Goal: Information Seeking & Learning: Learn about a topic

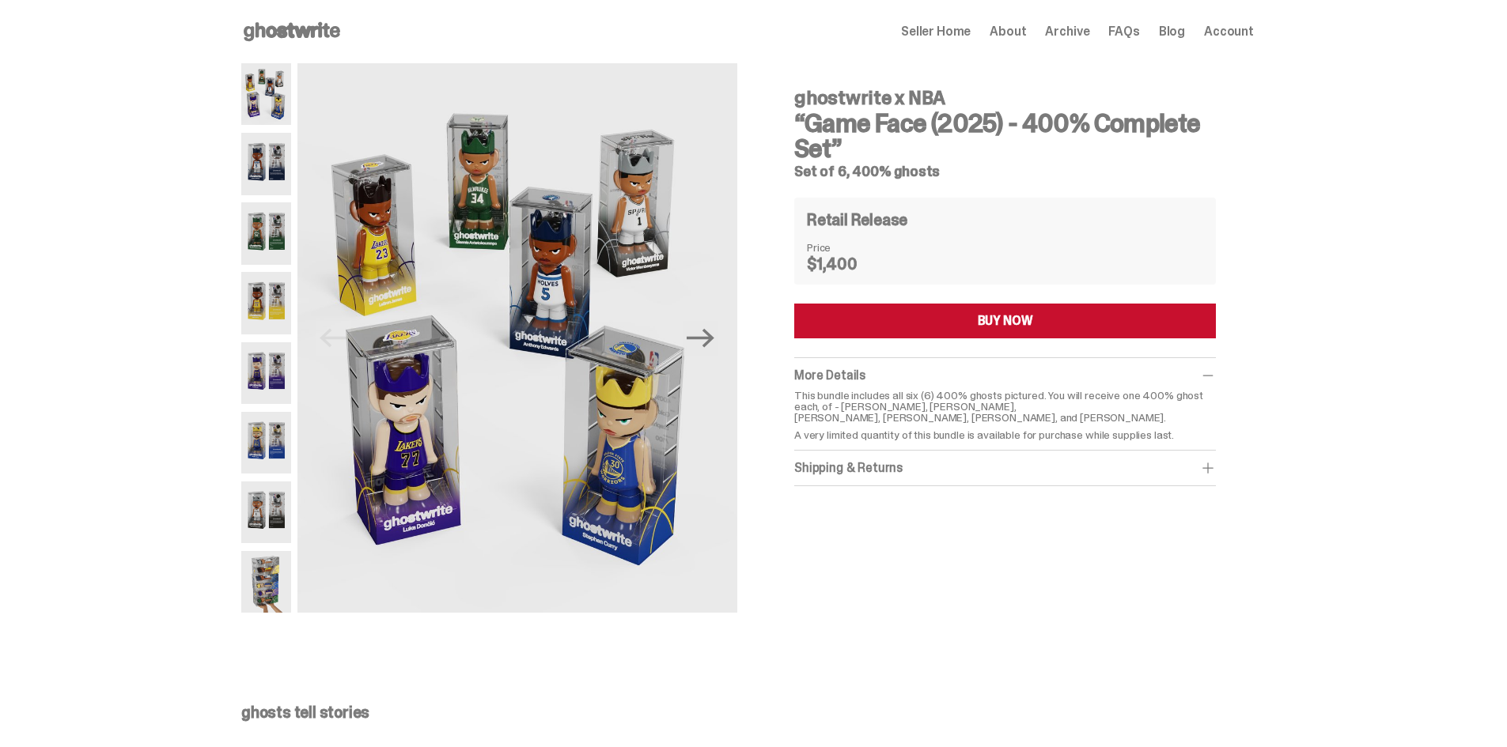
click at [1064, 30] on span "Archive" at bounding box center [1067, 31] width 44 height 13
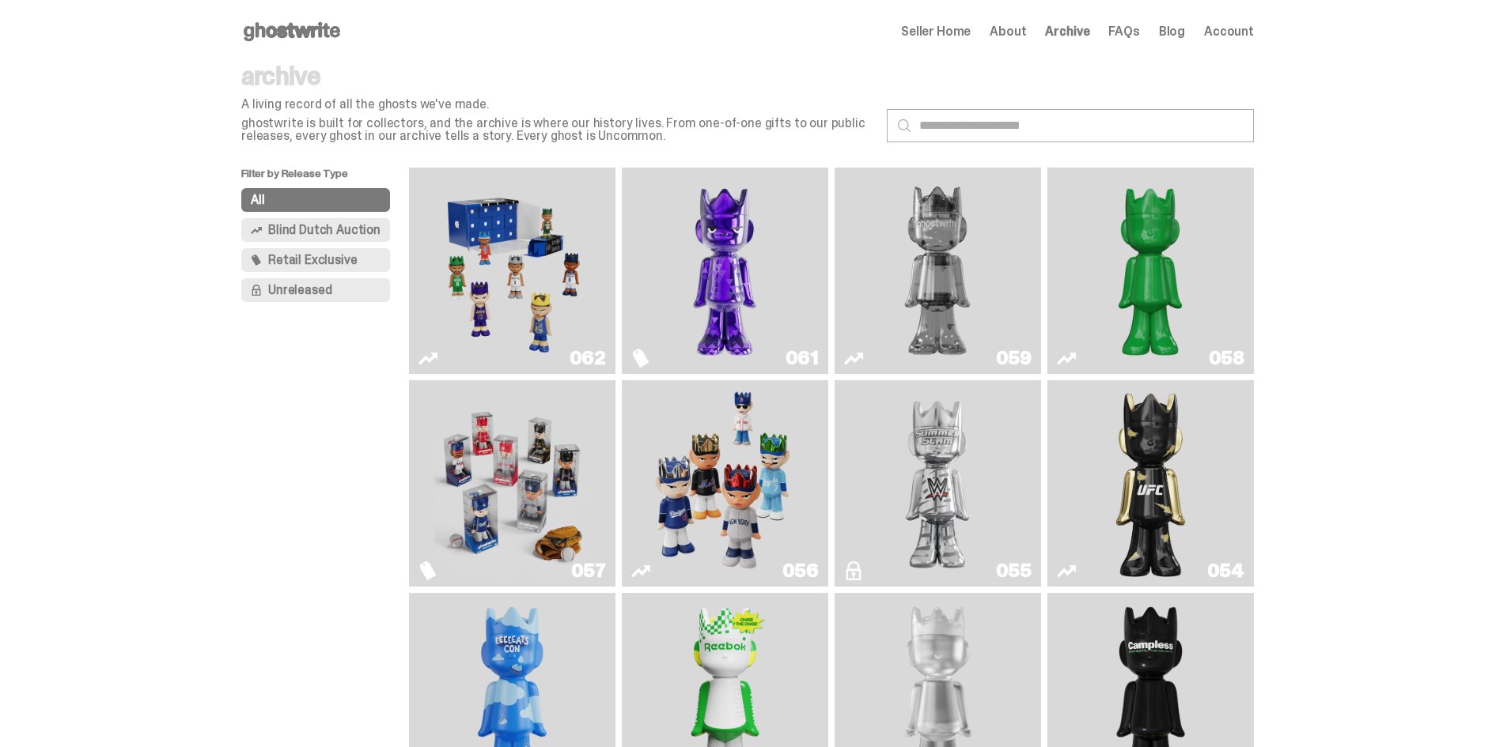
click at [739, 251] on img "Fantasy" at bounding box center [724, 271] width 155 height 194
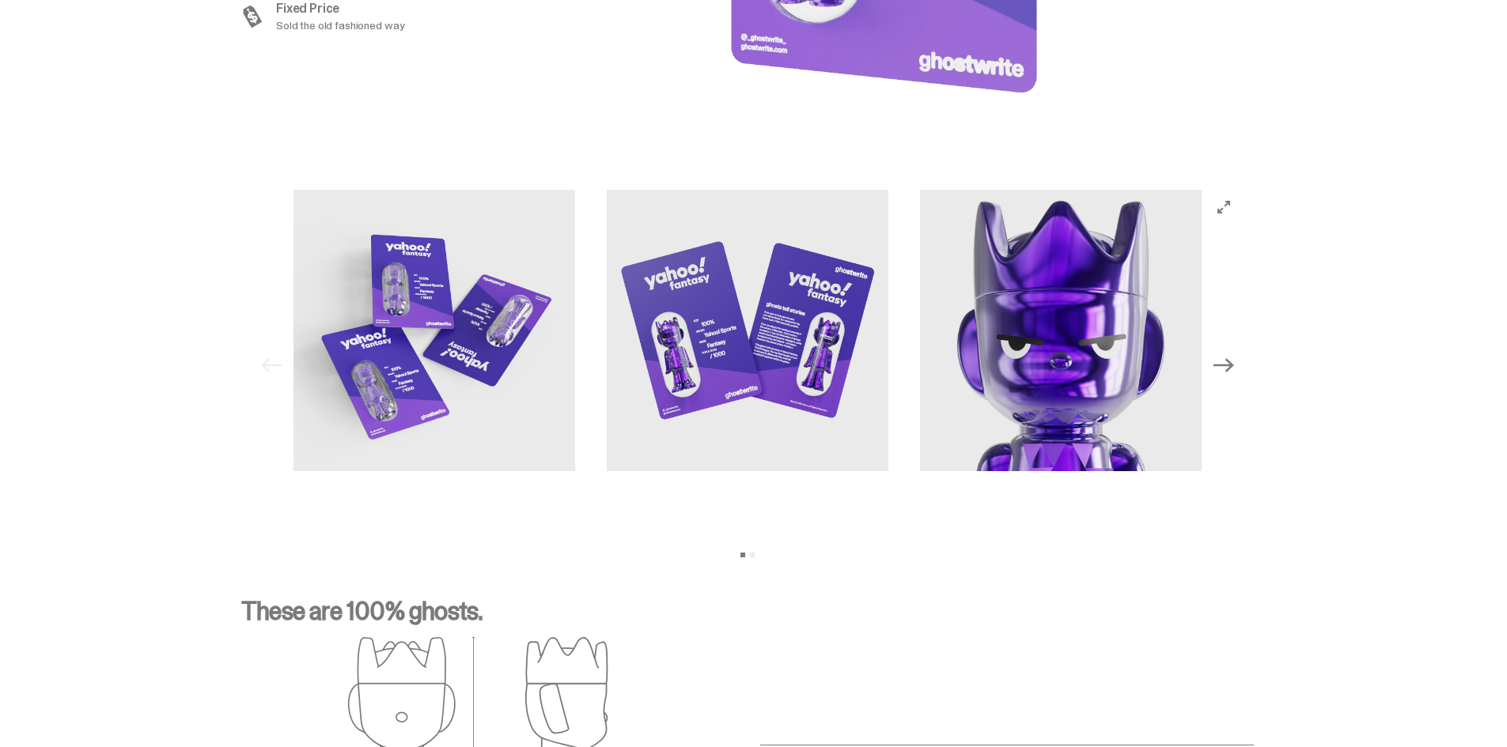
scroll to position [1582, 0]
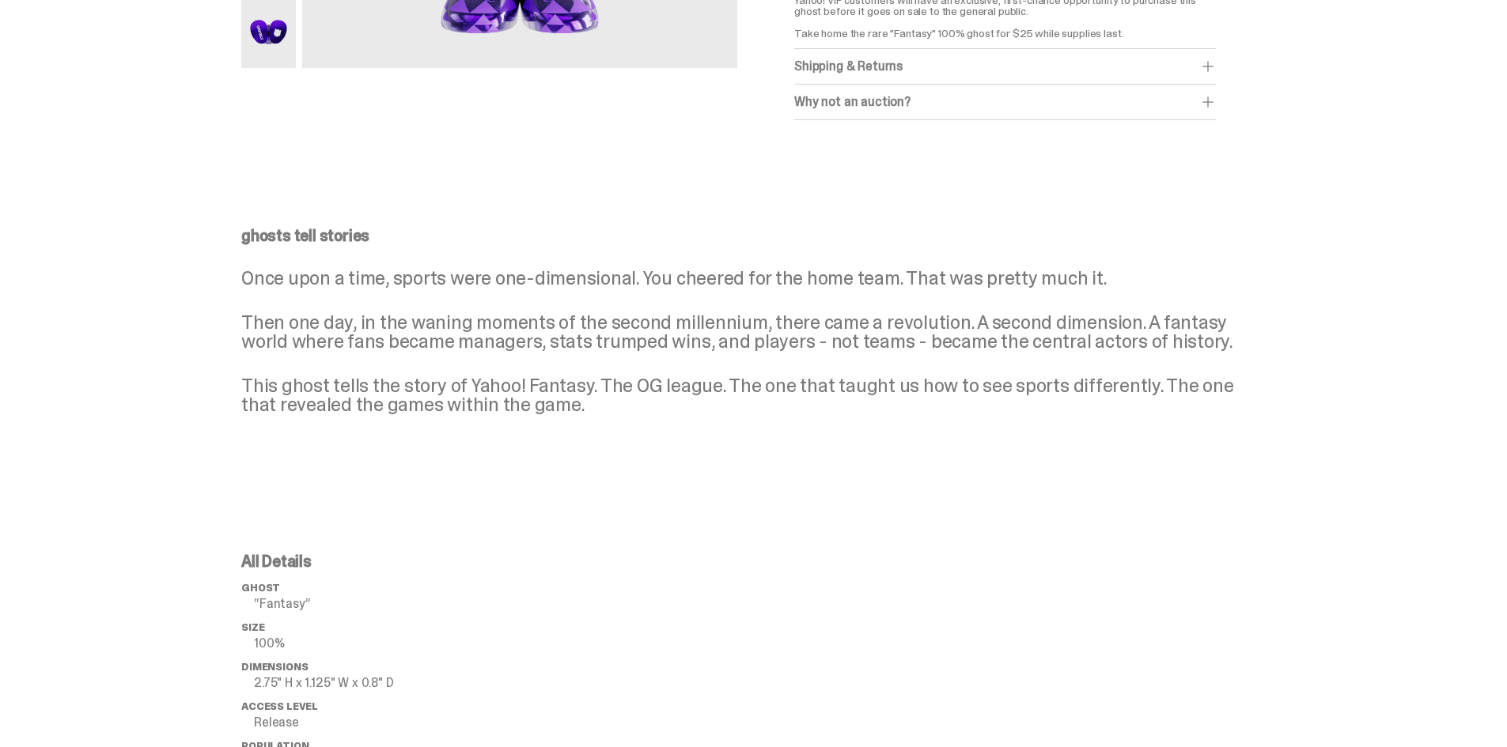
scroll to position [540, 0]
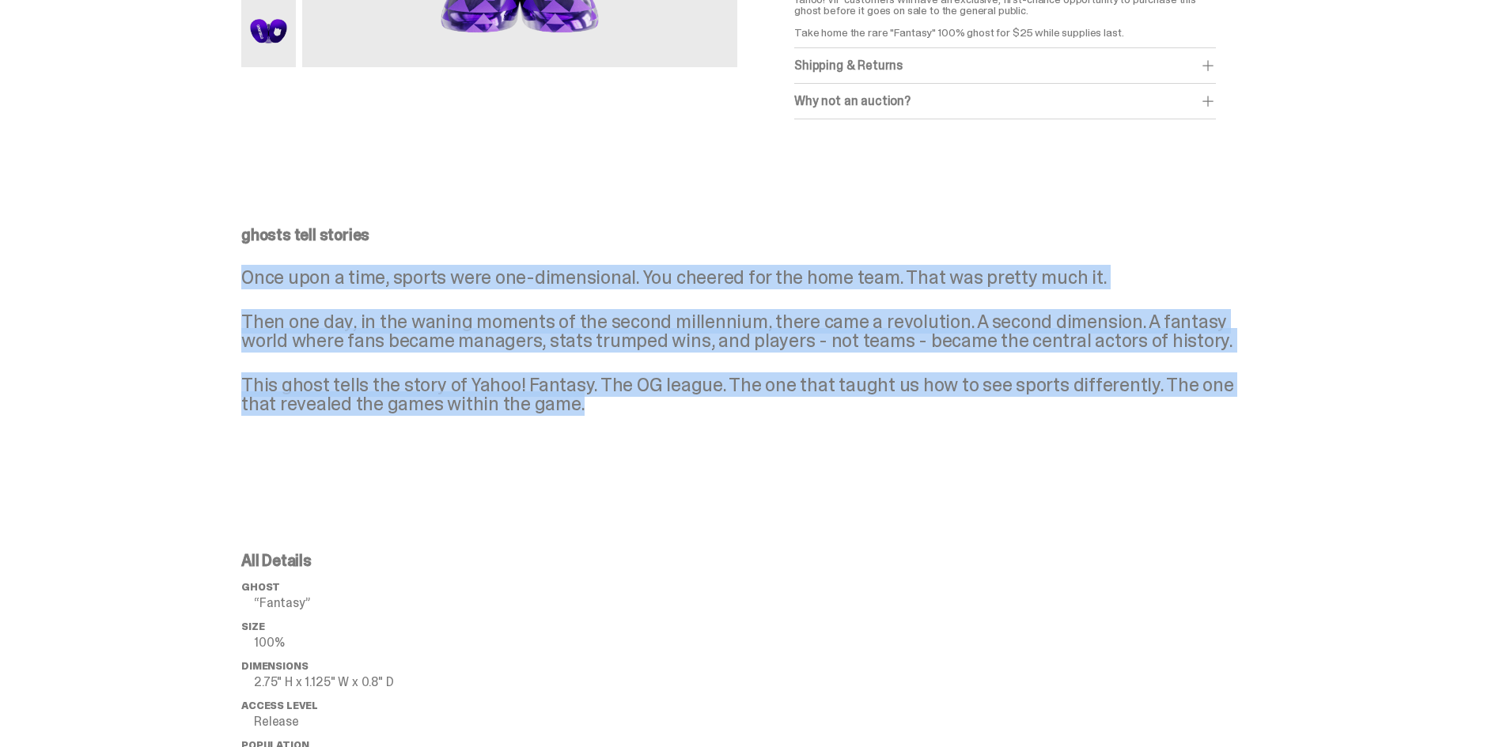
drag, startPoint x: 575, startPoint y: 408, endPoint x: 225, endPoint y: 278, distance: 373.6
click at [225, 278] on div "ghosts tell stories Once upon a time, sports were one-dimensional. You cheered …" at bounding box center [747, 333] width 1495 height 288
copy div "Once upon a time, sports were one-dimensional. You cheered for the home team. T…"
click at [1272, 251] on div "ghosts tell stories Once upon a time, sports were one-dimensional. You cheered …" at bounding box center [747, 333] width 1495 height 288
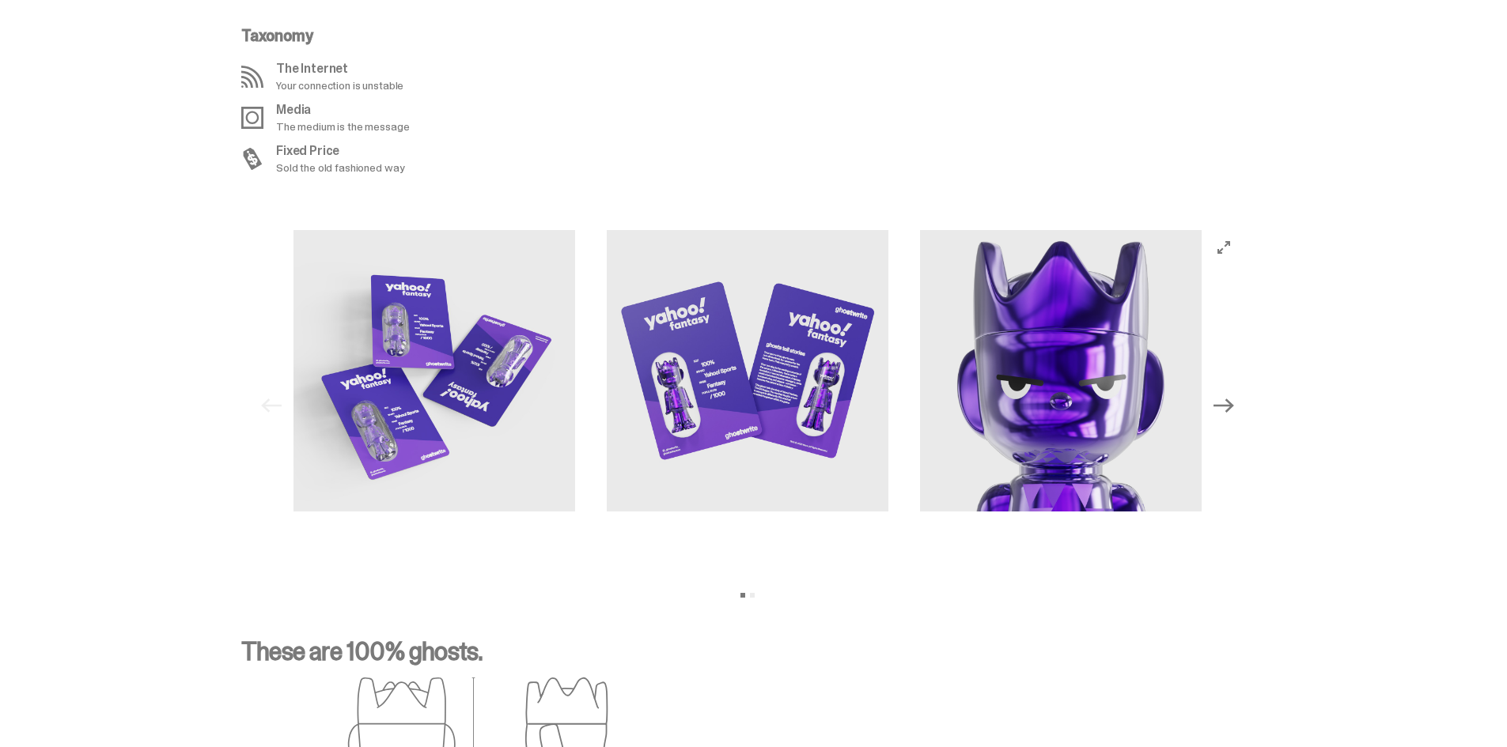
scroll to position [1503, 0]
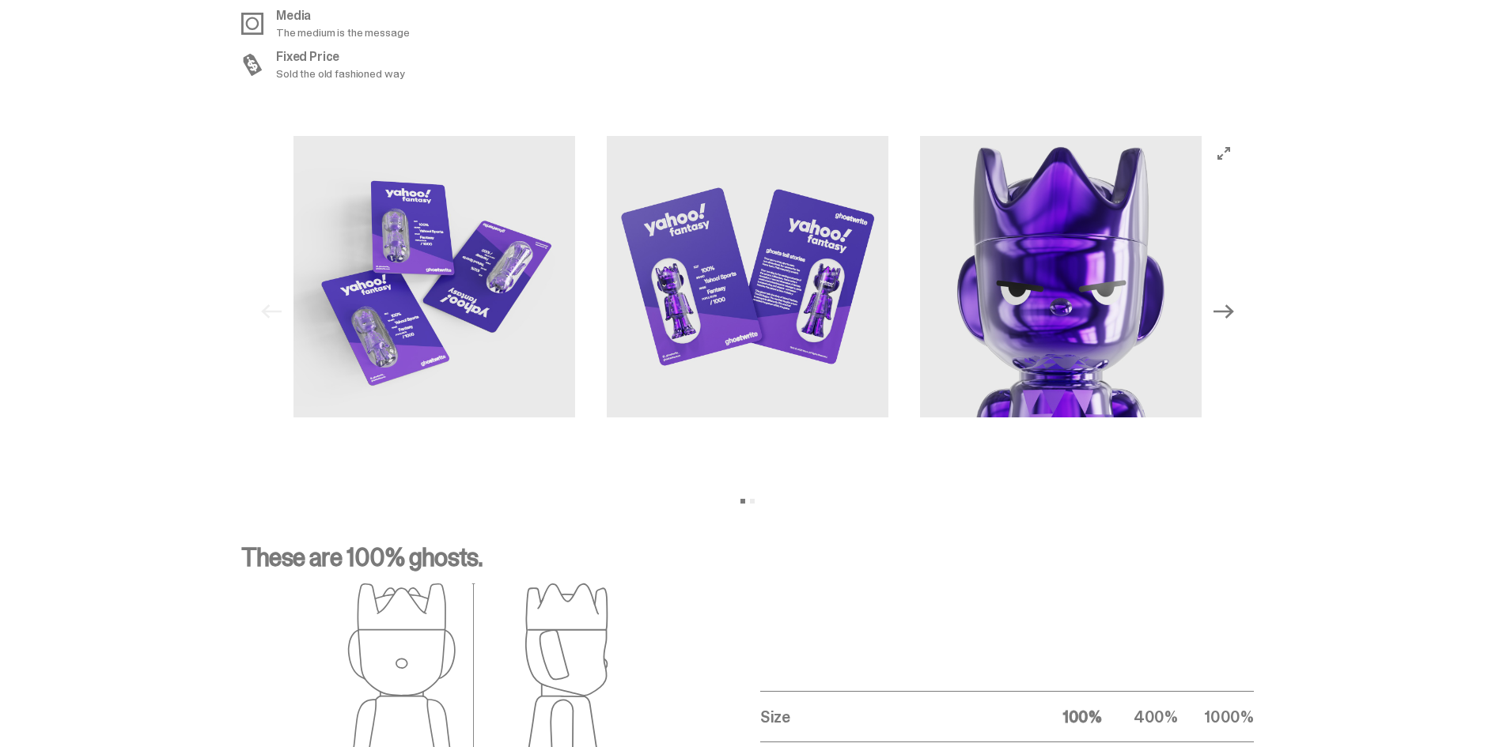
click at [1241, 305] on button "Next" at bounding box center [1223, 312] width 35 height 35
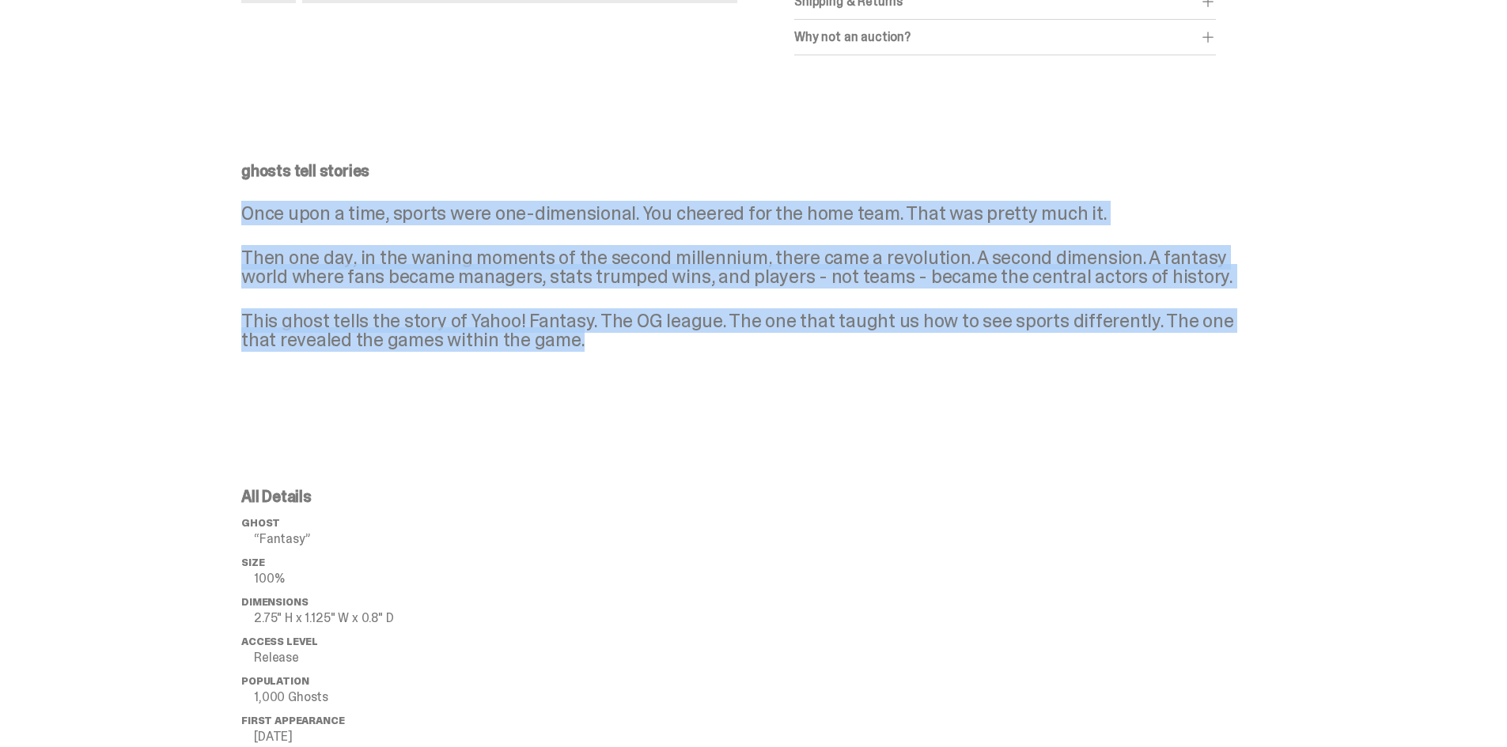
scroll to position [395, 0]
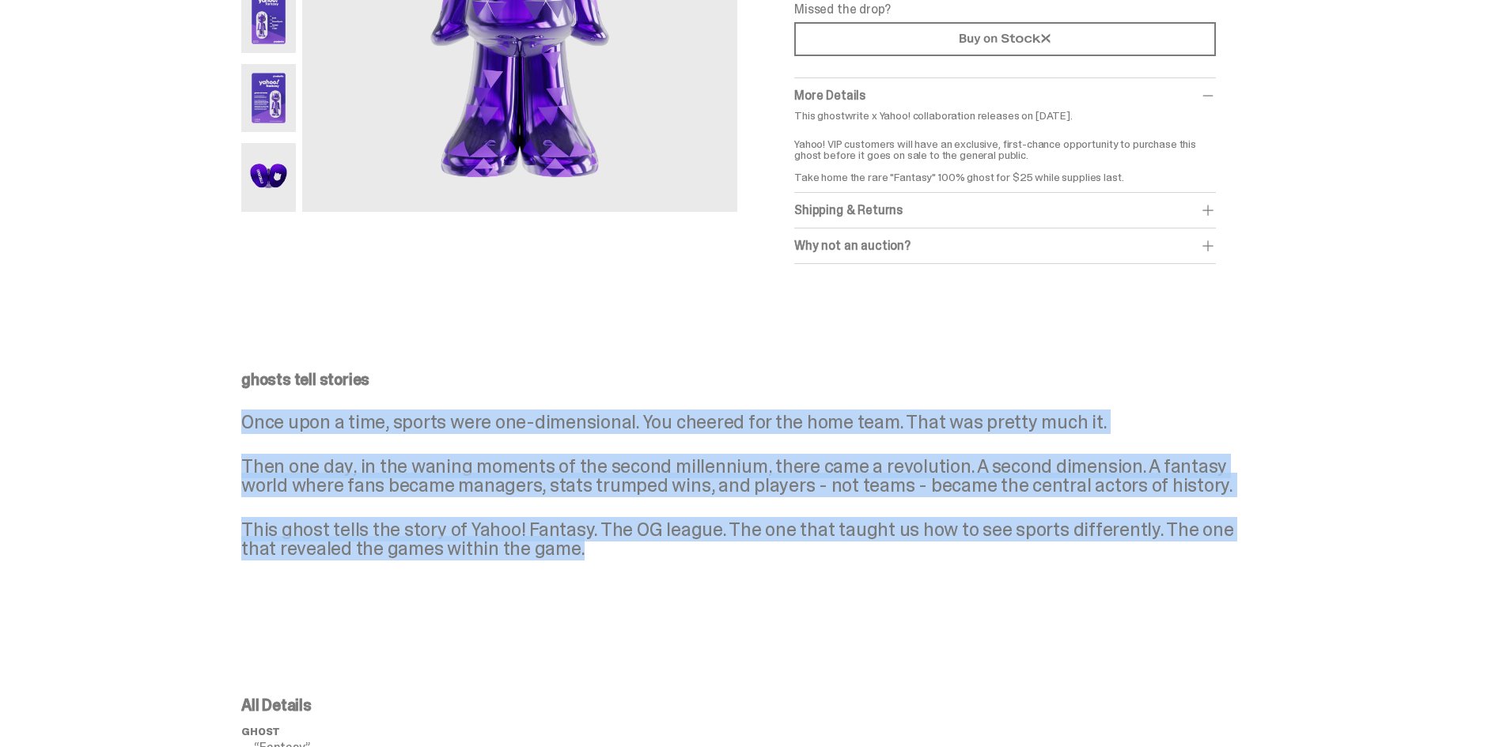
click at [851, 457] on p "Then one day, in the waning moments of the second millennium, there came a revo…" at bounding box center [747, 476] width 1012 height 38
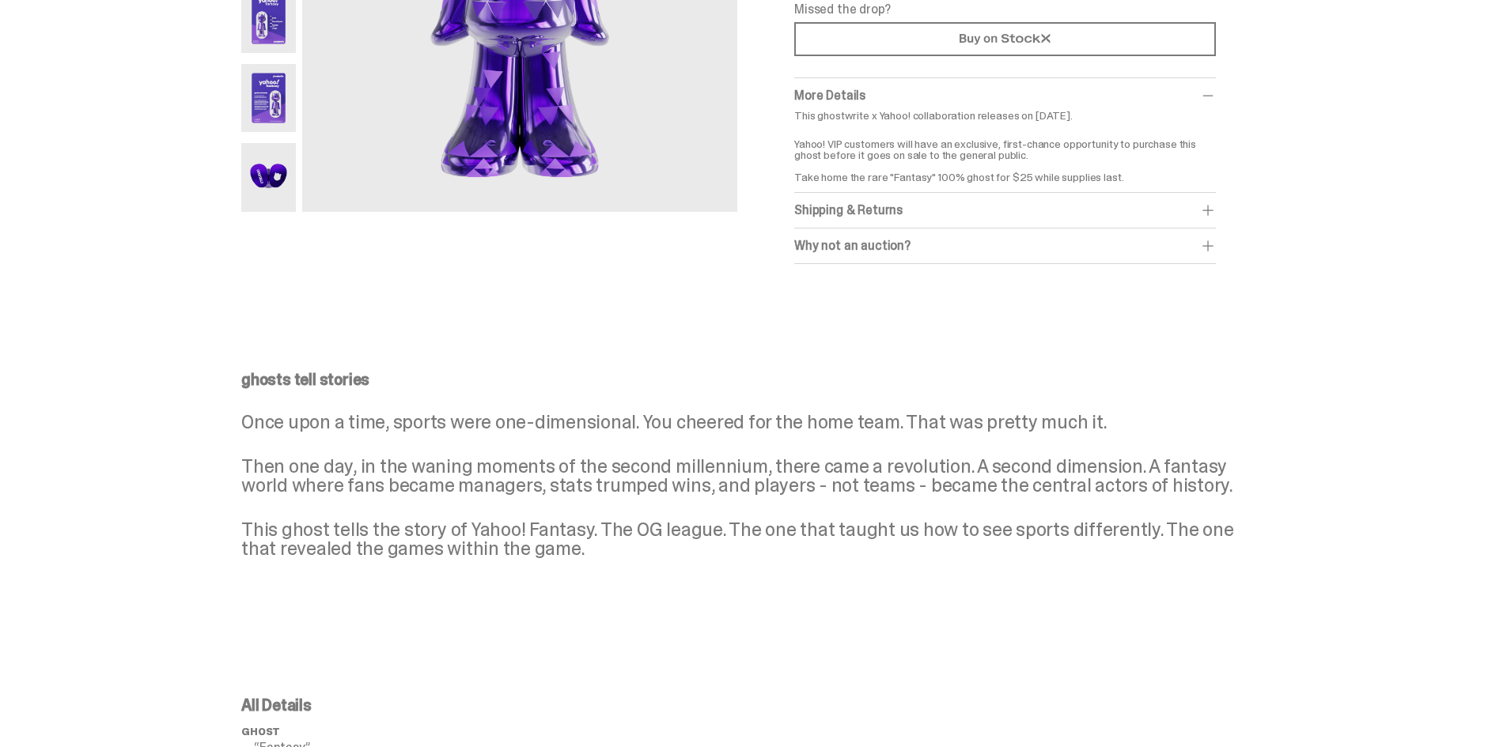
click at [595, 556] on p "This ghost tells the story of Yahoo! Fantasy. The OG league. The one that taugh…" at bounding box center [747, 539] width 1012 height 38
click at [595, 555] on p "This ghost tells the story of Yahoo! Fantasy. The OG league. The one that taugh…" at bounding box center [747, 539] width 1012 height 38
click at [556, 553] on p "This ghost tells the story of Yahoo! Fantasy. The OG league. The one that taugh…" at bounding box center [747, 539] width 1012 height 38
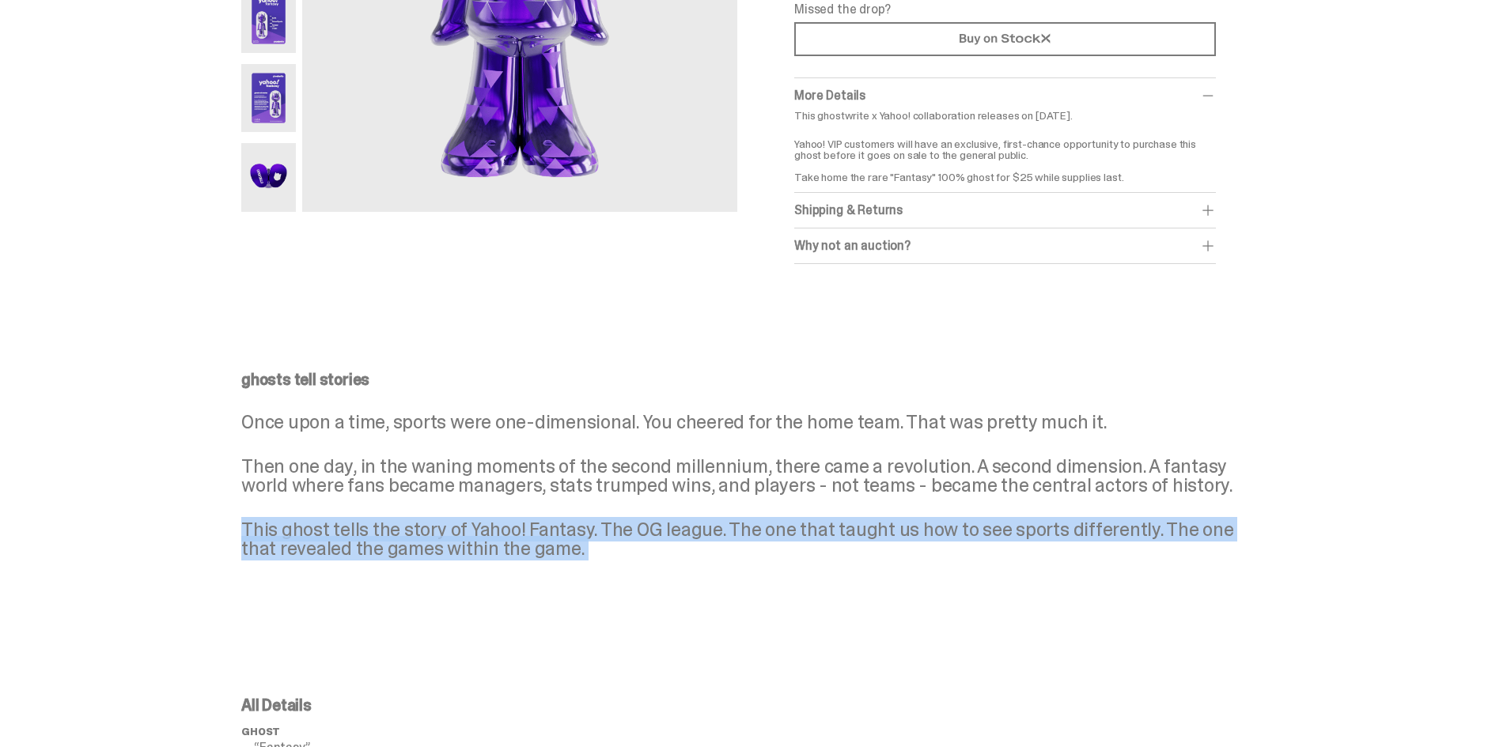
click at [556, 553] on p "This ghost tells the story of Yahoo! Fantasy. The OG league. The one that taugh…" at bounding box center [747, 539] width 1012 height 38
click at [555, 550] on p "This ghost tells the story of Yahoo! Fantasy. The OG league. The one that taugh…" at bounding box center [747, 539] width 1012 height 38
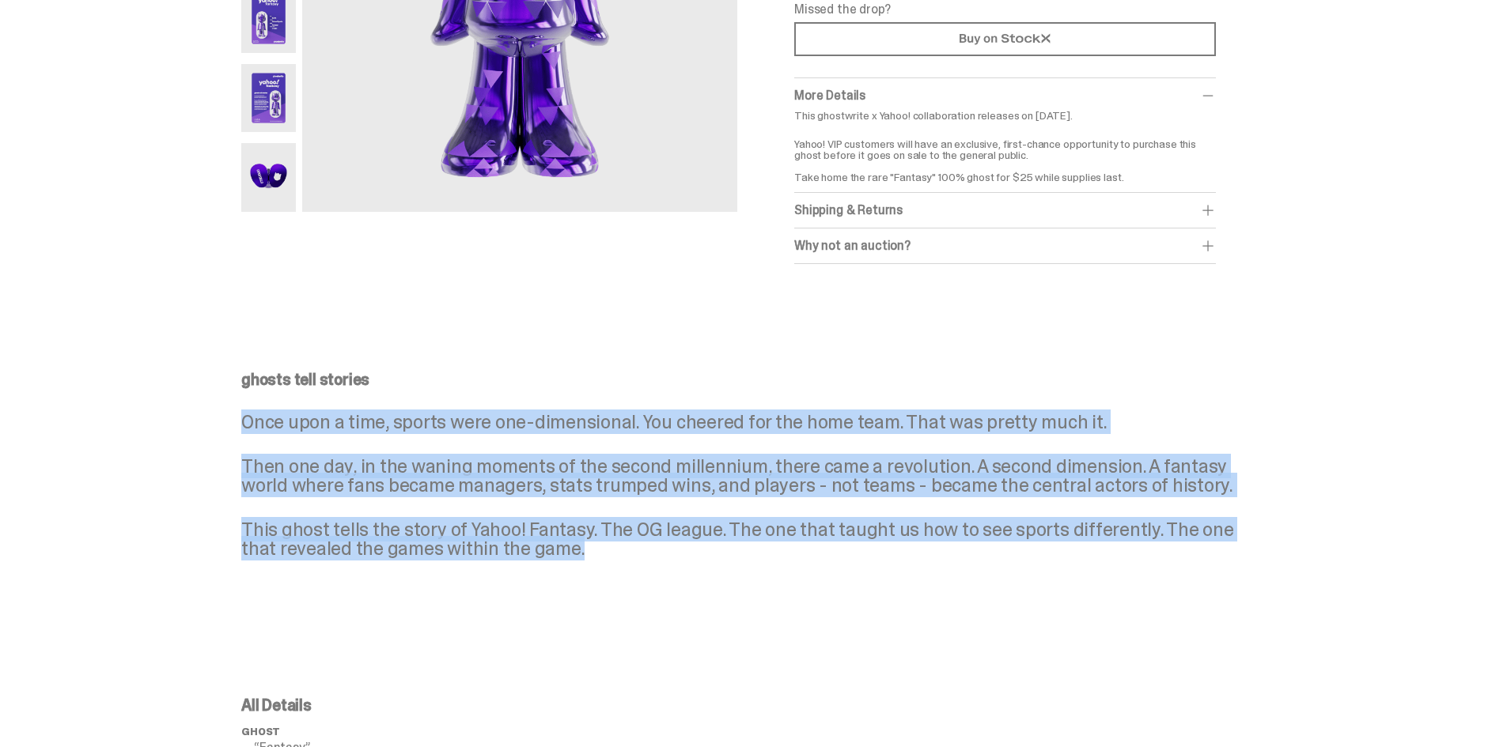
drag, startPoint x: 249, startPoint y: 422, endPoint x: 588, endPoint y: 565, distance: 368.5
click at [588, 565] on div "ghosts tell stories Once upon a time, sports were one-dimensional. You cheered …" at bounding box center [747, 478] width 1012 height 212
copy div "Once upon a time, sports were one-dimensional. You cheered for the home team. T…"
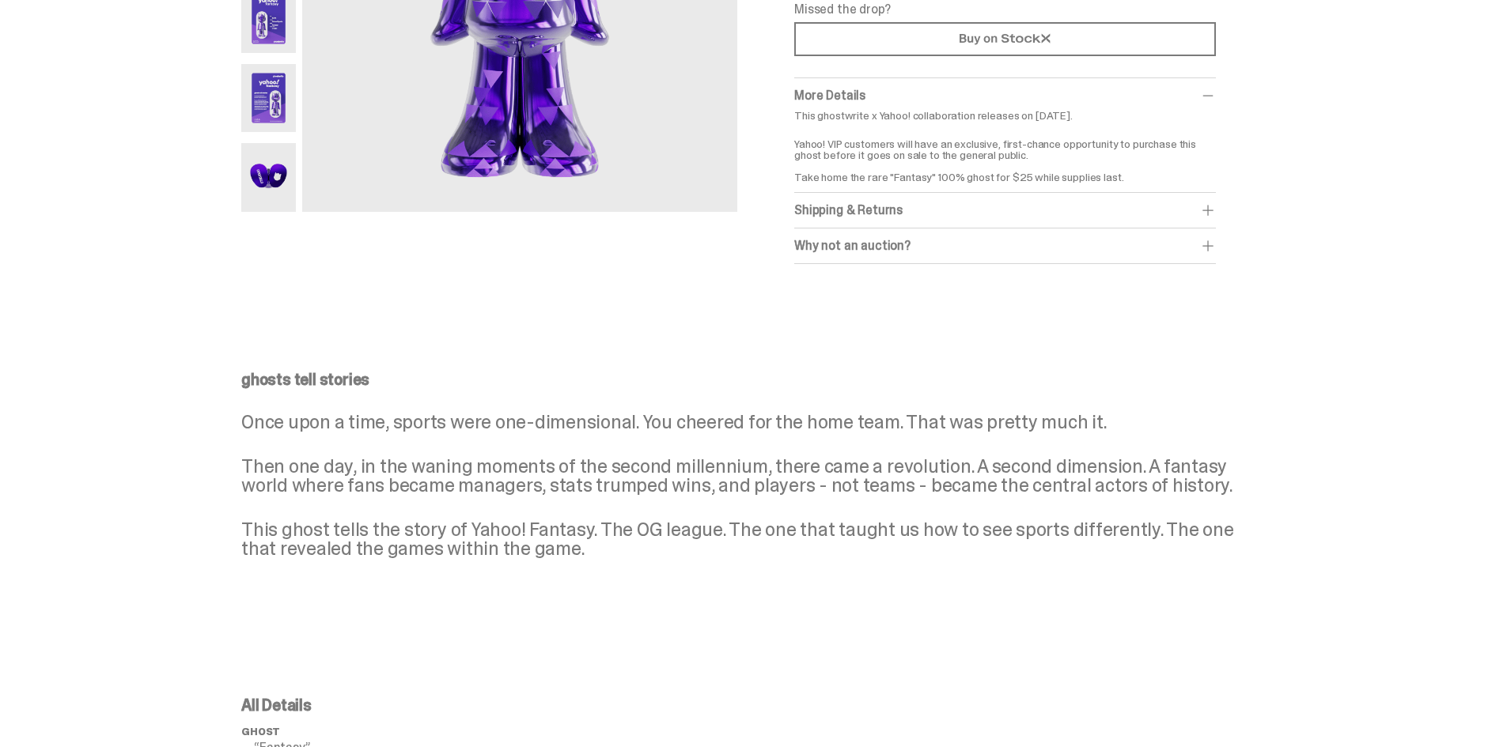
drag, startPoint x: 1344, startPoint y: 149, endPoint x: 1276, endPoint y: 2, distance: 162.4
